Goal: Check status

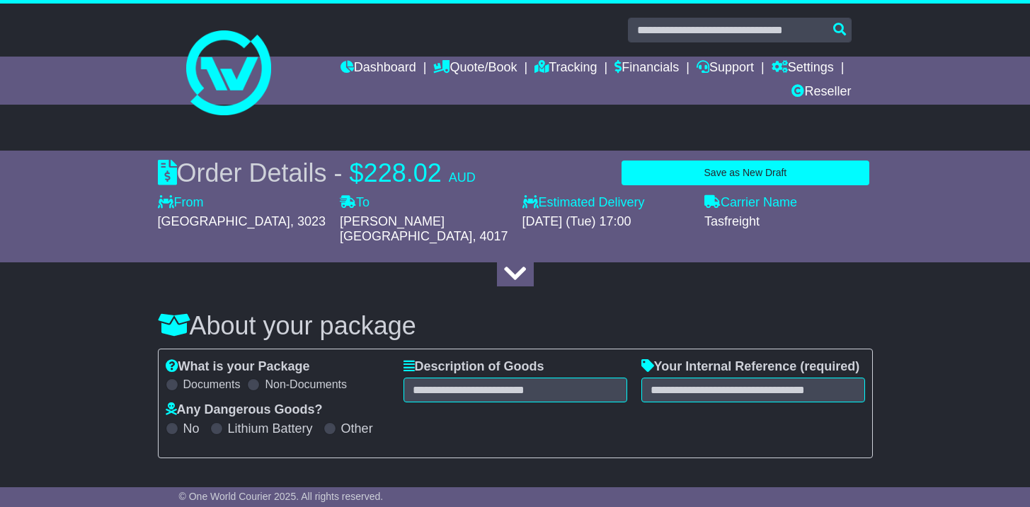
select select "**"
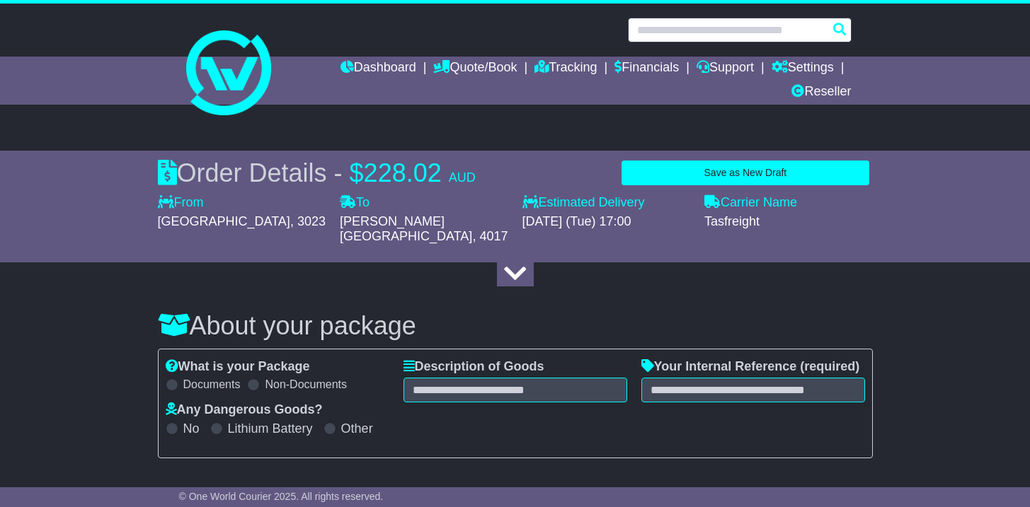
click at [703, 28] on input "text" at bounding box center [740, 30] width 224 height 25
paste input "**********"
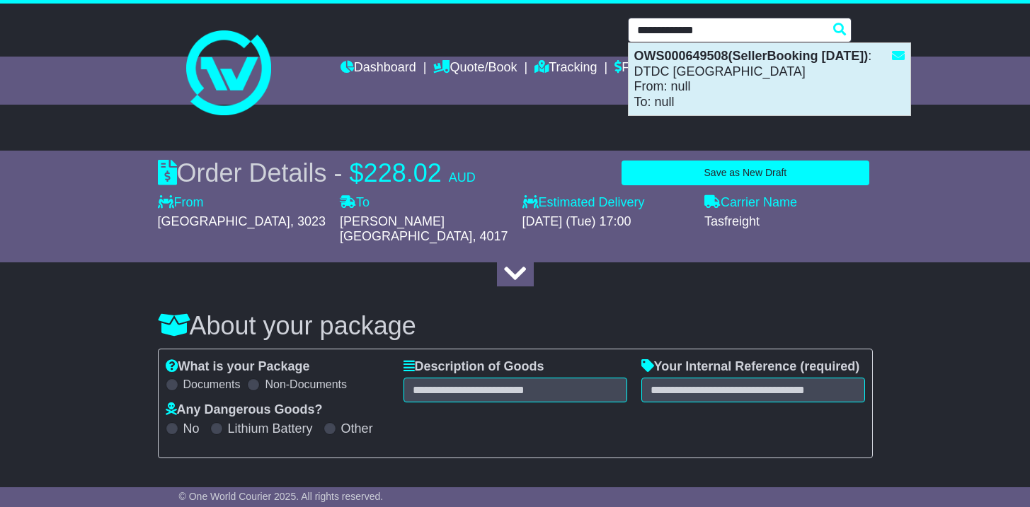
click at [682, 75] on div "OWS000649508(SellerBooking 22-9-2025) : DTDC Australia From: null To: null" at bounding box center [769, 79] width 282 height 72
type input "**********"
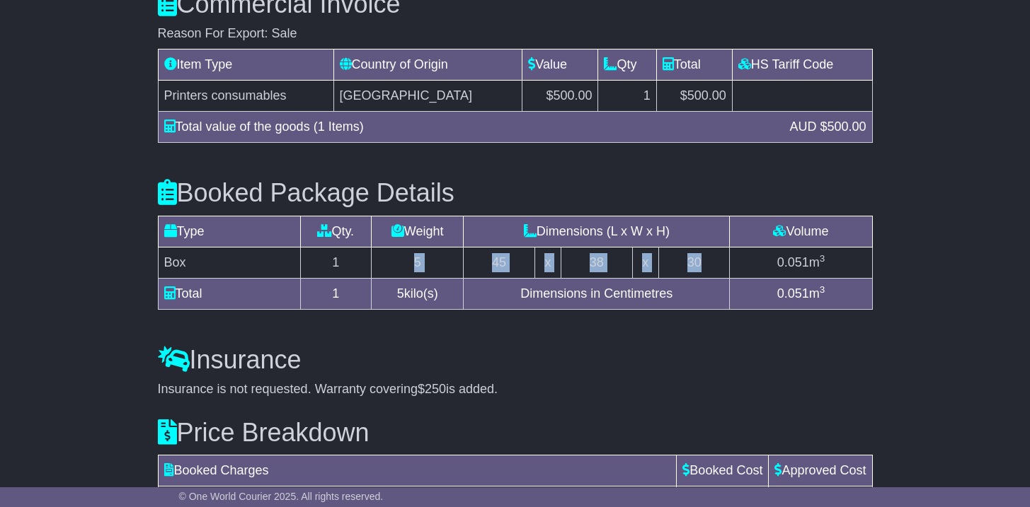
drag, startPoint x: 525, startPoint y: 234, endPoint x: 708, endPoint y: 236, distance: 183.3
click at [708, 247] on tr "Box 1 5 45 x 38 x 30 0.051 m 3" at bounding box center [515, 262] width 714 height 31
click at [234, 247] on td "Box" at bounding box center [229, 262] width 142 height 31
drag, startPoint x: 188, startPoint y: 161, endPoint x: 493, endPoint y: 168, distance: 305.8
click at [493, 179] on h3 "Booked Package Details (nonstackable)" at bounding box center [515, 193] width 715 height 28
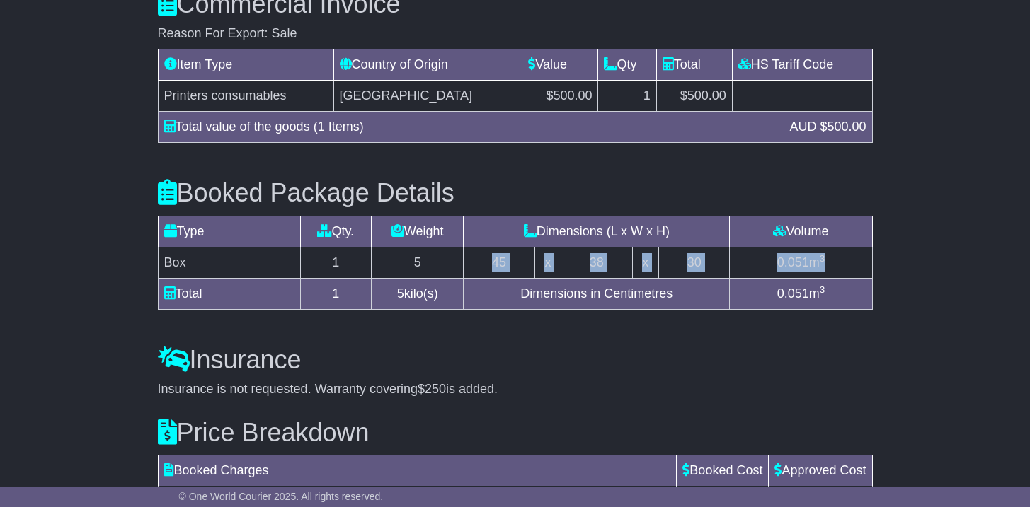
drag, startPoint x: 422, startPoint y: 237, endPoint x: 754, endPoint y: 237, distance: 331.9
click at [754, 247] on tr "Box 1 5 45 x 38 x 30 0.051 m 3" at bounding box center [515, 262] width 714 height 31
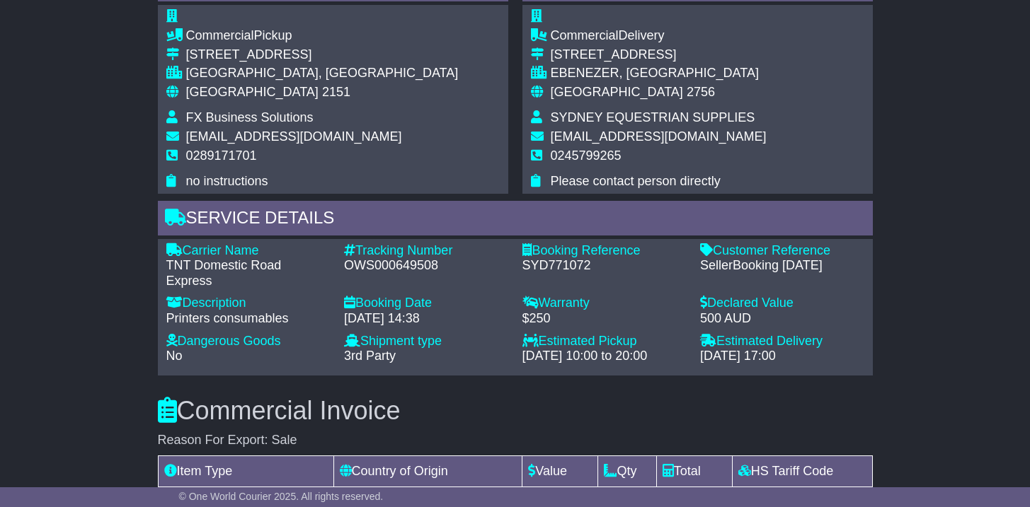
scroll to position [776, 0]
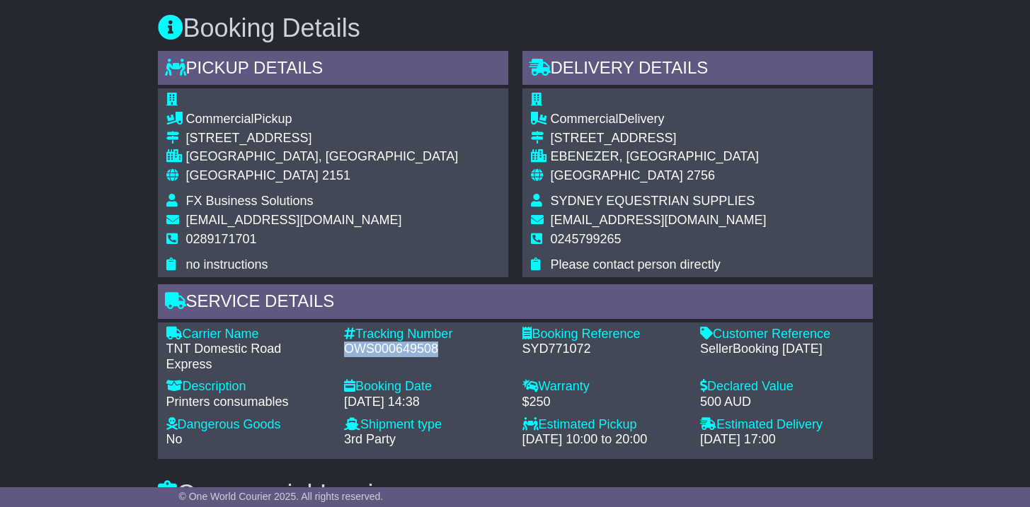
drag, startPoint x: 352, startPoint y: 330, endPoint x: 435, endPoint y: 330, distance: 82.8
click at [435, 342] on div "OWS000649508" at bounding box center [426, 350] width 164 height 16
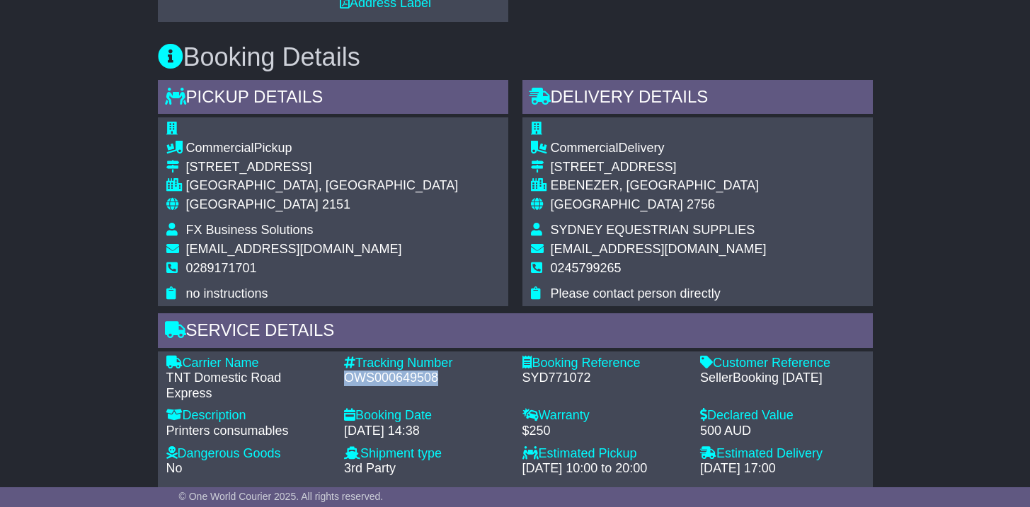
scroll to position [747, 0]
